Goal: Entertainment & Leisure: Consume media (video, audio)

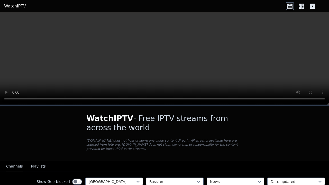
click at [301, 6] on icon at bounding box center [301, 6] width 8 height 8
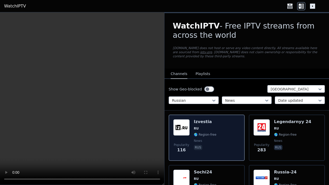
click at [199, 122] on h6 "Izvestia" at bounding box center [205, 121] width 23 height 5
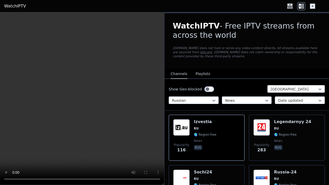
click at [312, 4] on icon at bounding box center [312, 6] width 5 height 5
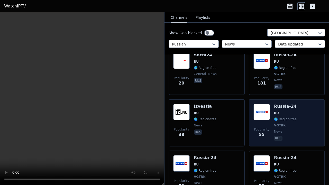
scroll to position [147, 0]
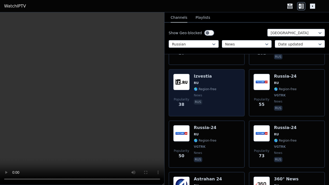
click at [198, 81] on div "Izvestia RU 🌎 Region-free news rus" at bounding box center [205, 93] width 23 height 38
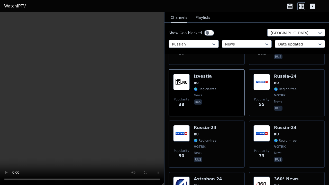
click at [313, 5] on icon at bounding box center [312, 6] width 5 height 5
